Goal: Task Accomplishment & Management: Complete application form

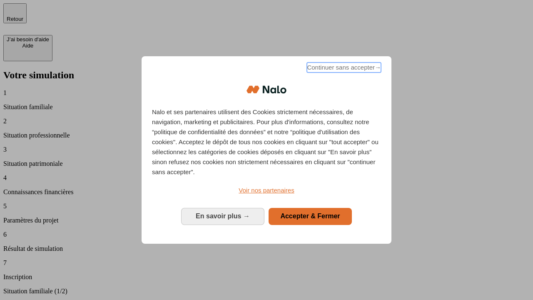
click at [343, 69] on span "Continuer sans accepter →" at bounding box center [344, 67] width 74 height 10
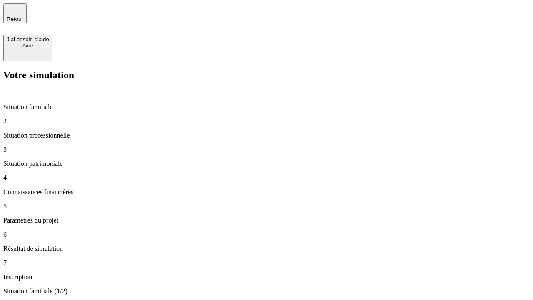
type input "30 000"
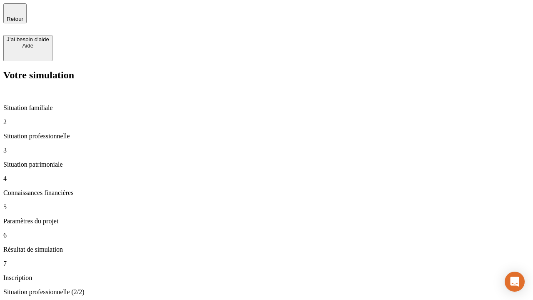
type input "0"
type input "1 000"
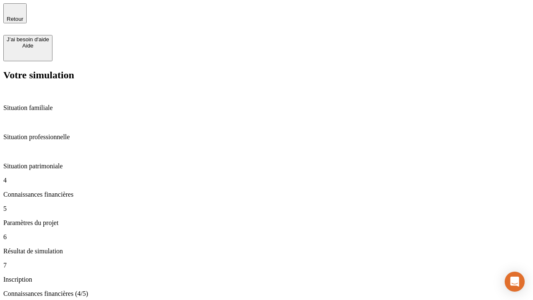
scroll to position [5, 0]
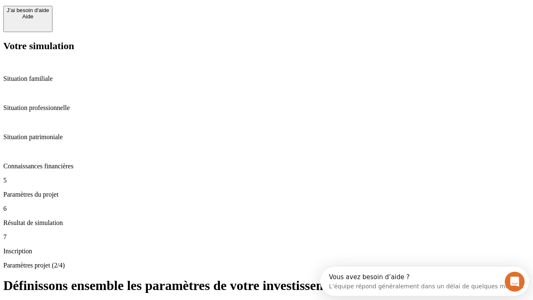
type input "40"
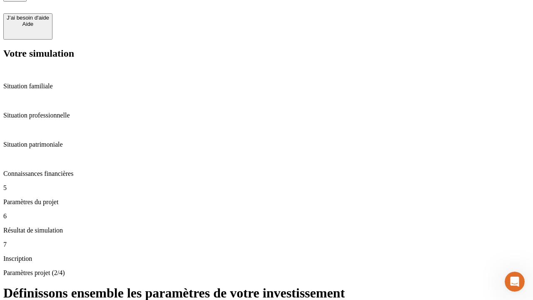
type input "200 000"
type input "640"
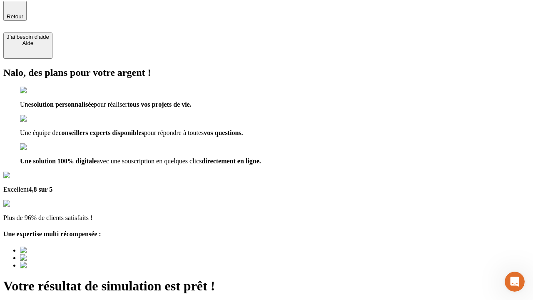
type input "[EMAIL_ADDRESS][DOMAIN_NAME]"
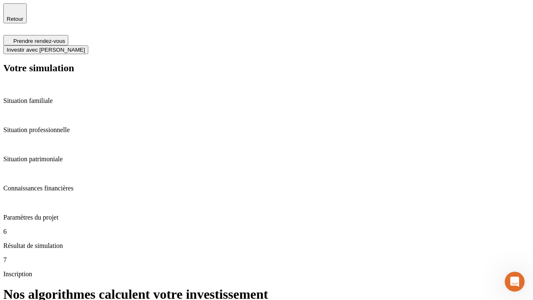
scroll to position [3, 0]
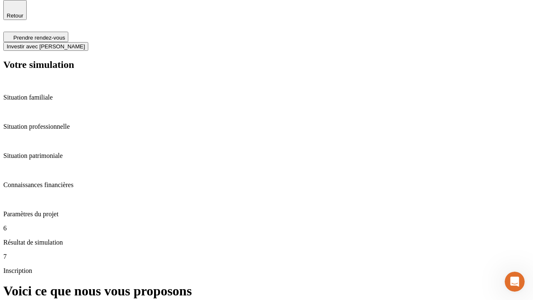
click at [85, 43] on span "Investir avec [PERSON_NAME]" at bounding box center [46, 46] width 78 height 6
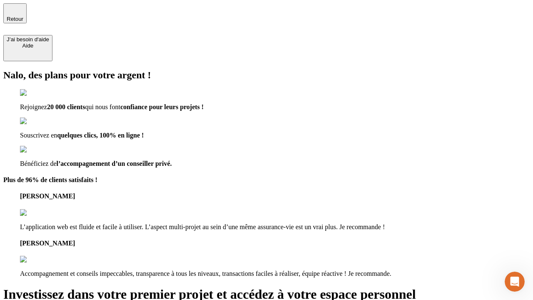
type input "[PERSON_NAME][EMAIL_ADDRESS][DOMAIN_NAME]"
